Goal: Obtain resource: Download file/media

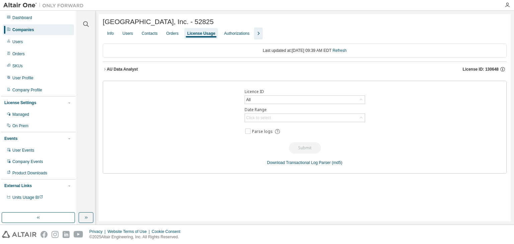
click at [195, 33] on div "License Usage" at bounding box center [201, 33] width 28 height 5
click at [103, 71] on icon "button" at bounding box center [105, 69] width 4 height 4
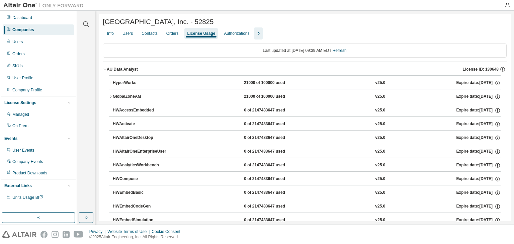
click at [112, 97] on icon "button" at bounding box center [111, 97] width 4 height 4
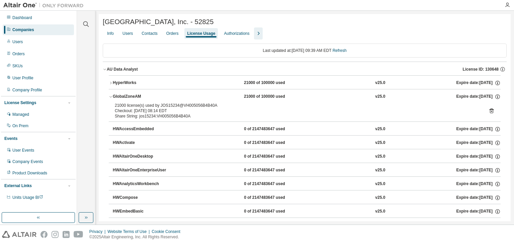
click at [113, 97] on div "GlobalZoneAM" at bounding box center [143, 97] width 60 height 6
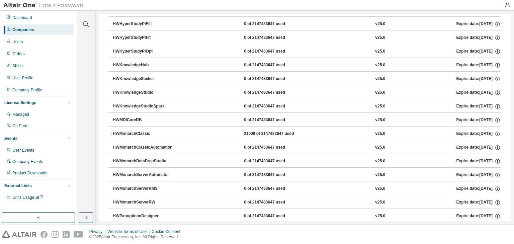
scroll to position [294, 0]
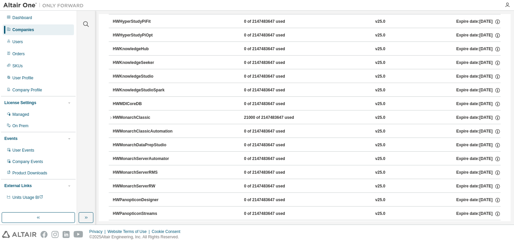
click at [110, 117] on icon "button" at bounding box center [111, 118] width 4 height 4
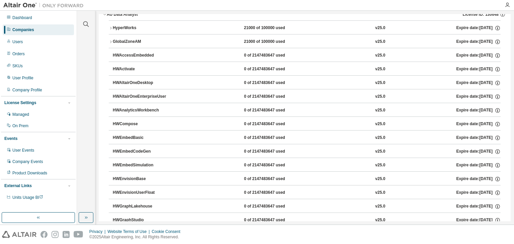
scroll to position [0, 0]
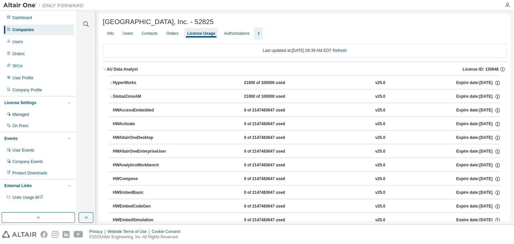
click at [106, 70] on icon "button" at bounding box center [105, 69] width 4 height 4
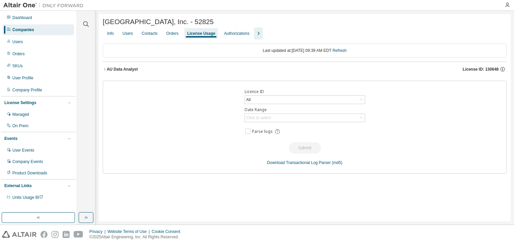
click at [104, 70] on icon "button" at bounding box center [105, 69] width 4 height 4
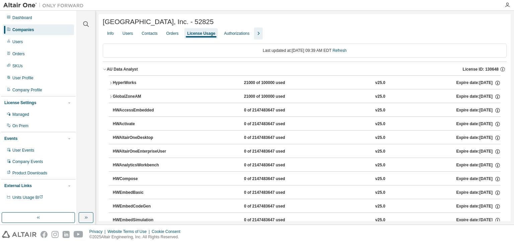
click at [130, 33] on div "Users" at bounding box center [127, 33] width 10 height 5
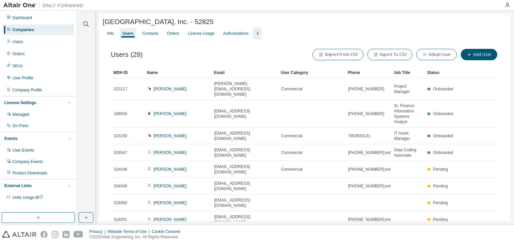
click at [204, 36] on div "License Usage" at bounding box center [201, 33] width 26 height 5
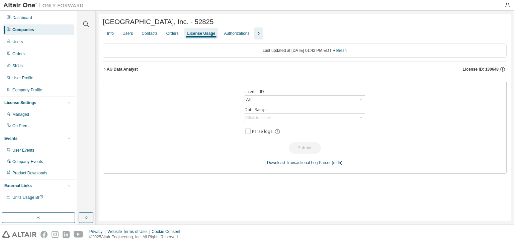
click at [298, 99] on div "All" at bounding box center [305, 100] width 120 height 8
click at [284, 126] on li "130648 - AU Data Analyst" at bounding box center [304, 128] width 118 height 9
click at [327, 119] on div "Click to select" at bounding box center [305, 118] width 120 height 8
click at [269, 145] on li "Year to date" at bounding box center [304, 146] width 118 height 9
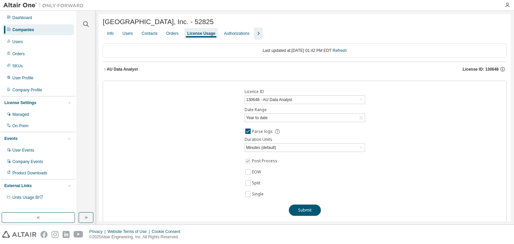
click at [300, 209] on button "Submit" at bounding box center [305, 209] width 32 height 11
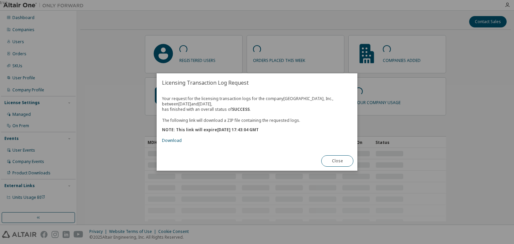
click at [175, 139] on link "Download" at bounding box center [172, 140] width 20 height 6
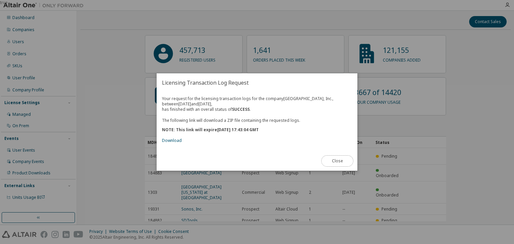
click at [342, 162] on button "Close" at bounding box center [337, 160] width 32 height 11
